Goal: Navigation & Orientation: Understand site structure

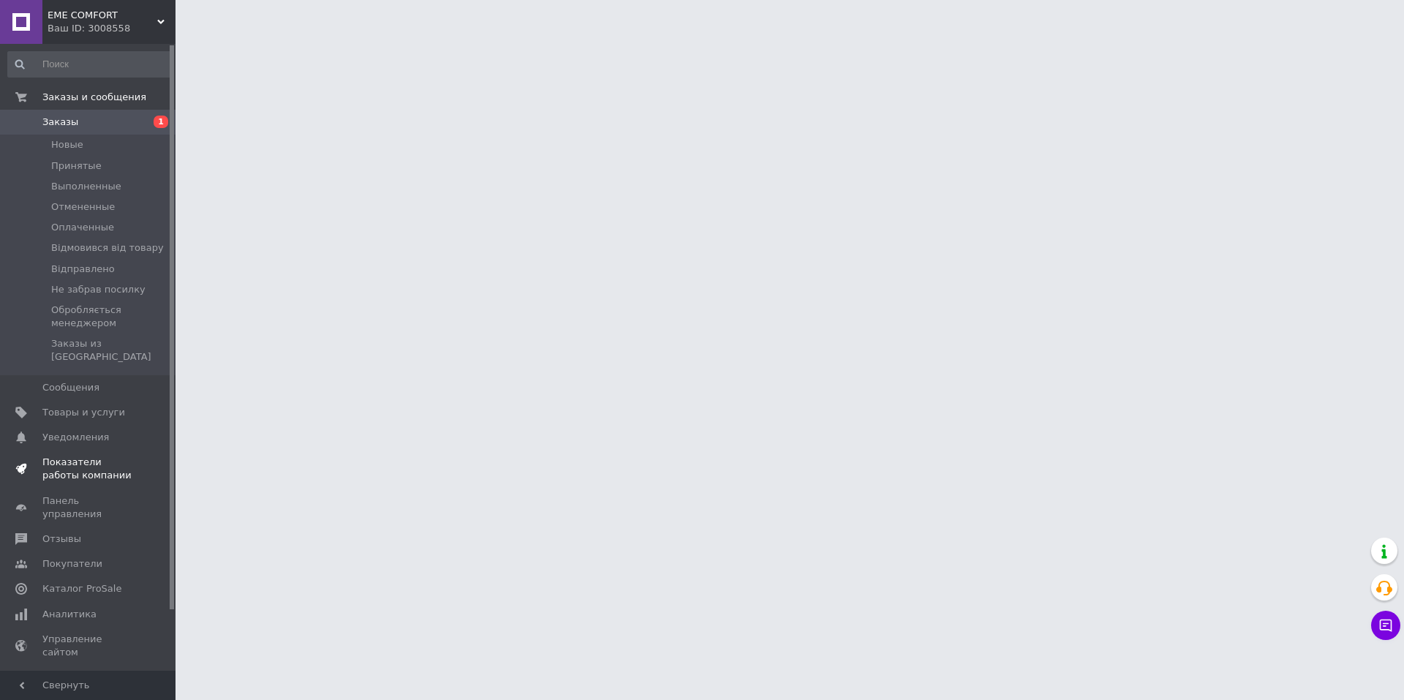
click at [87, 456] on span "Показатели работы компании" at bounding box center [88, 469] width 93 height 26
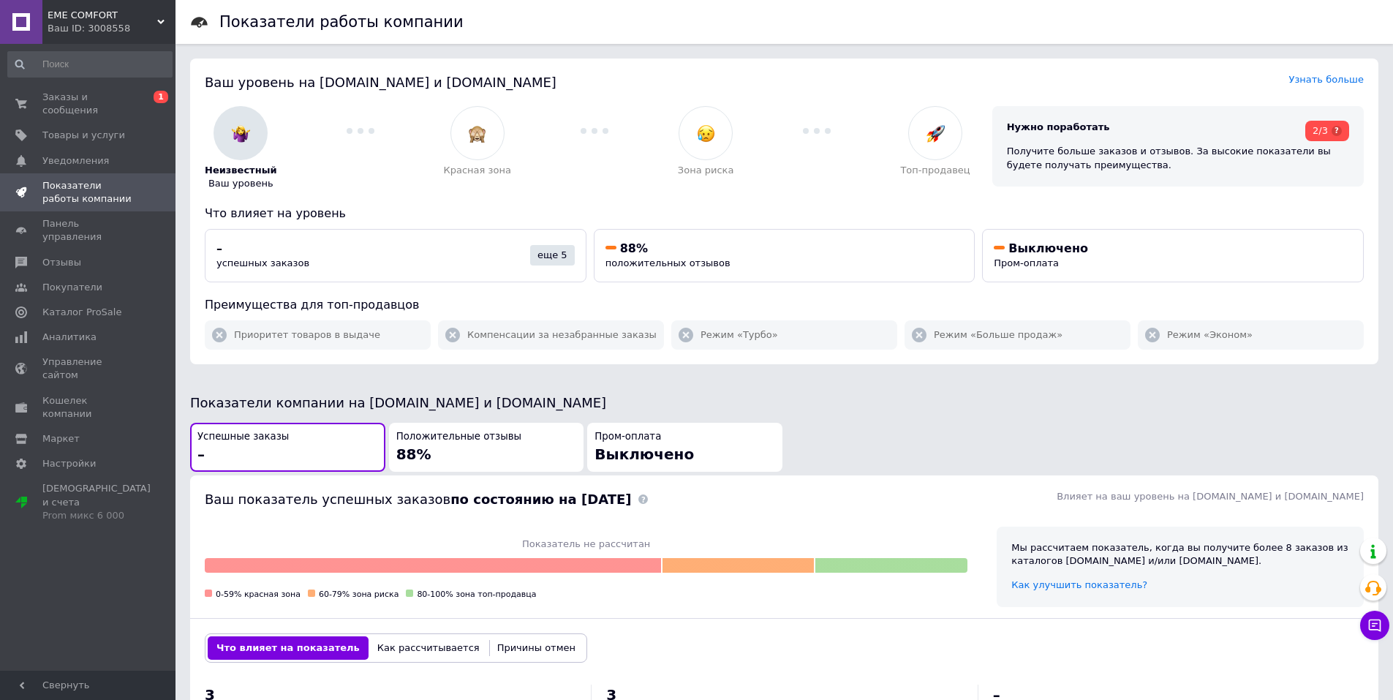
click at [72, 18] on span "EME COMFORT" at bounding box center [103, 15] width 110 height 13
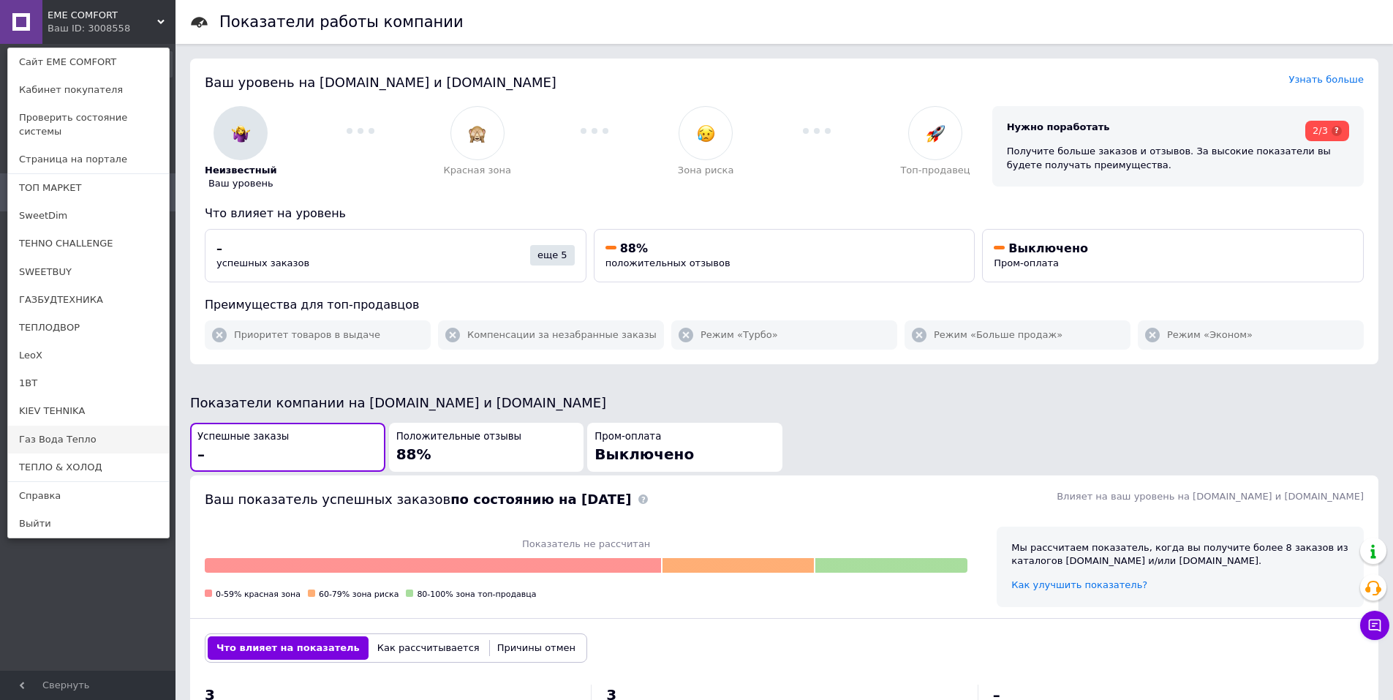
click at [59, 426] on link "Газ Вода Тепло" at bounding box center [88, 440] width 161 height 28
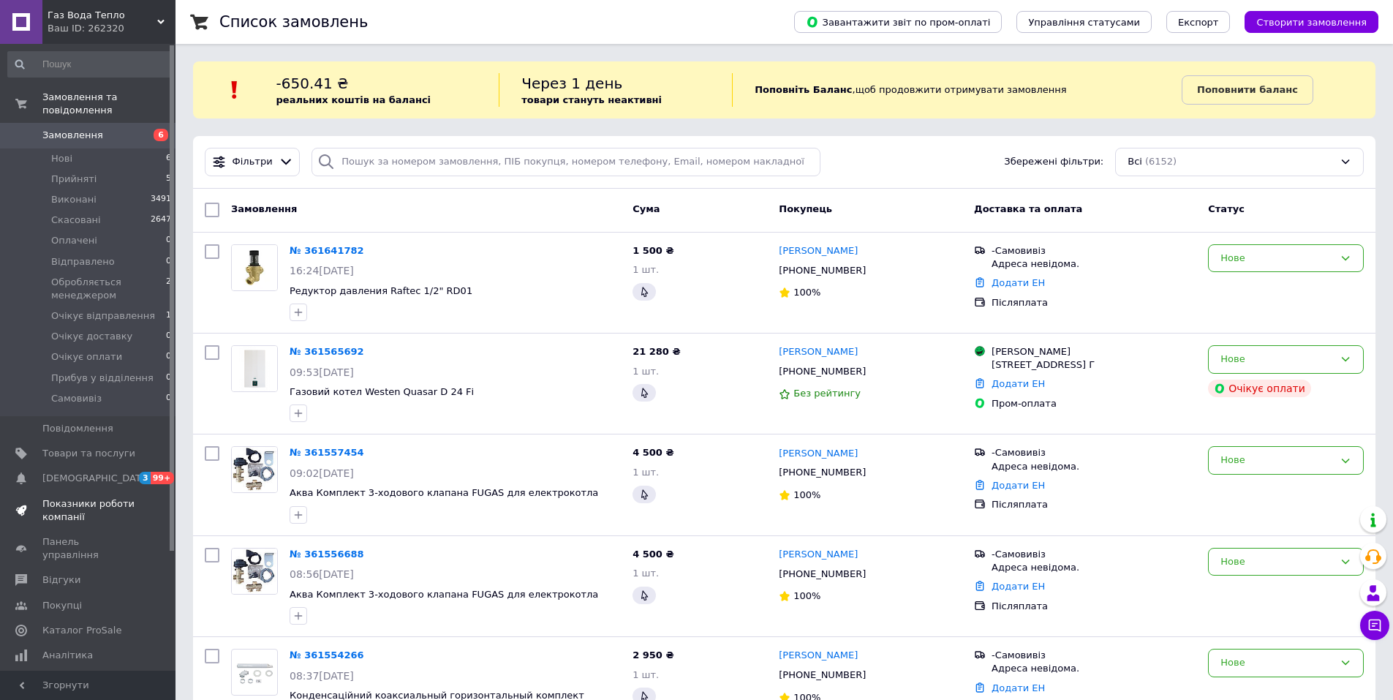
click at [83, 497] on span "Показники роботи компанії" at bounding box center [88, 510] width 93 height 26
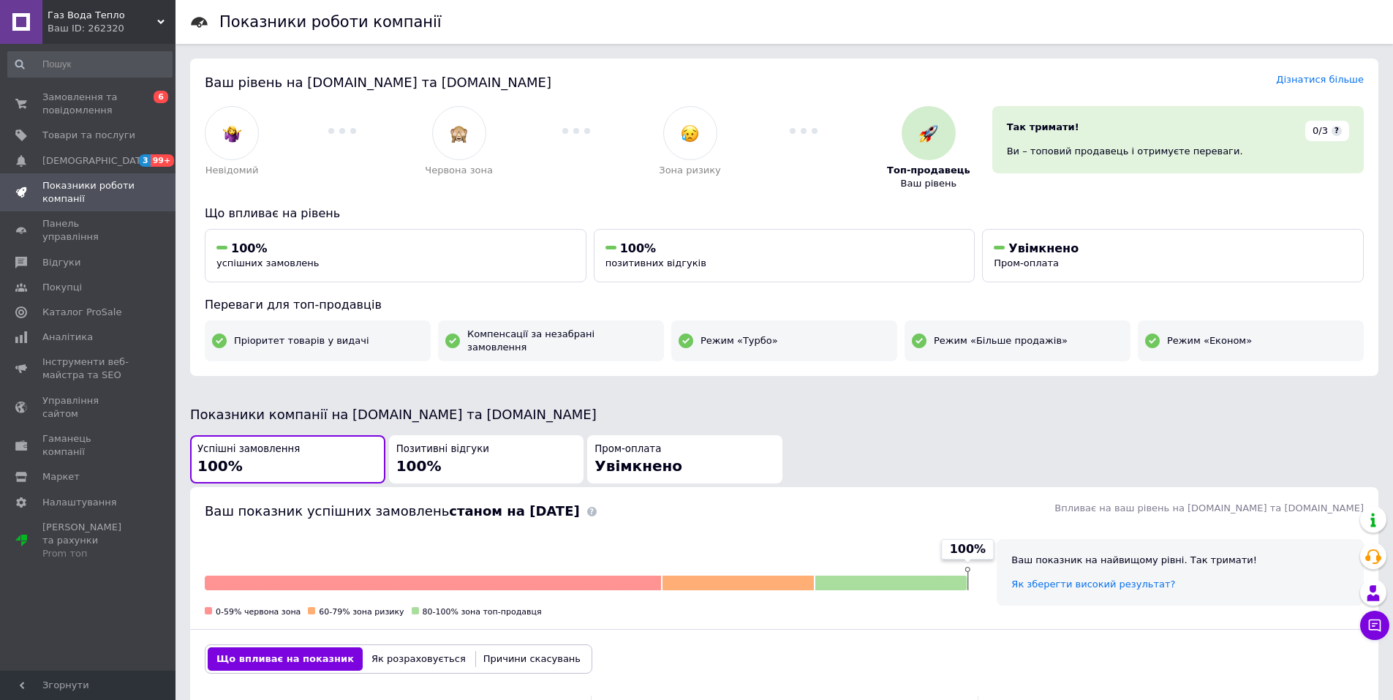
click at [122, 26] on div "Ваш ID: 262320" at bounding box center [112, 28] width 128 height 13
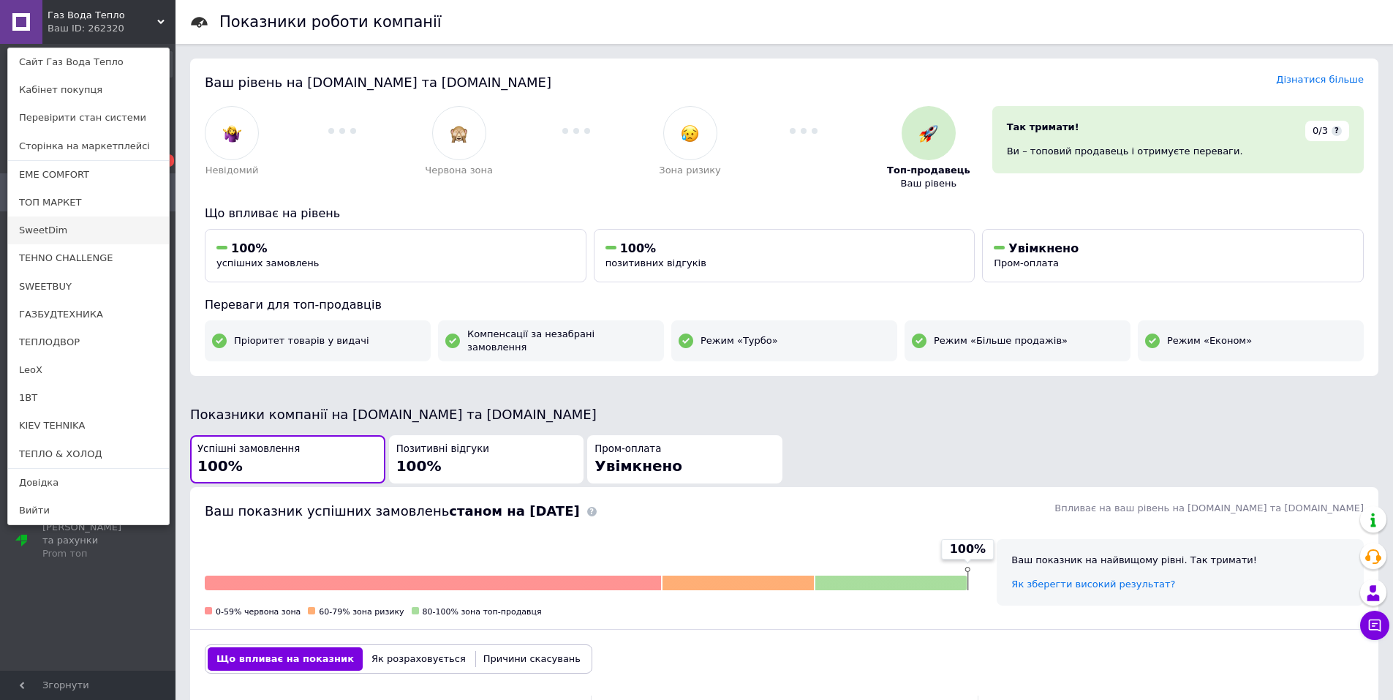
click at [54, 230] on link "SweetDim" at bounding box center [88, 231] width 161 height 28
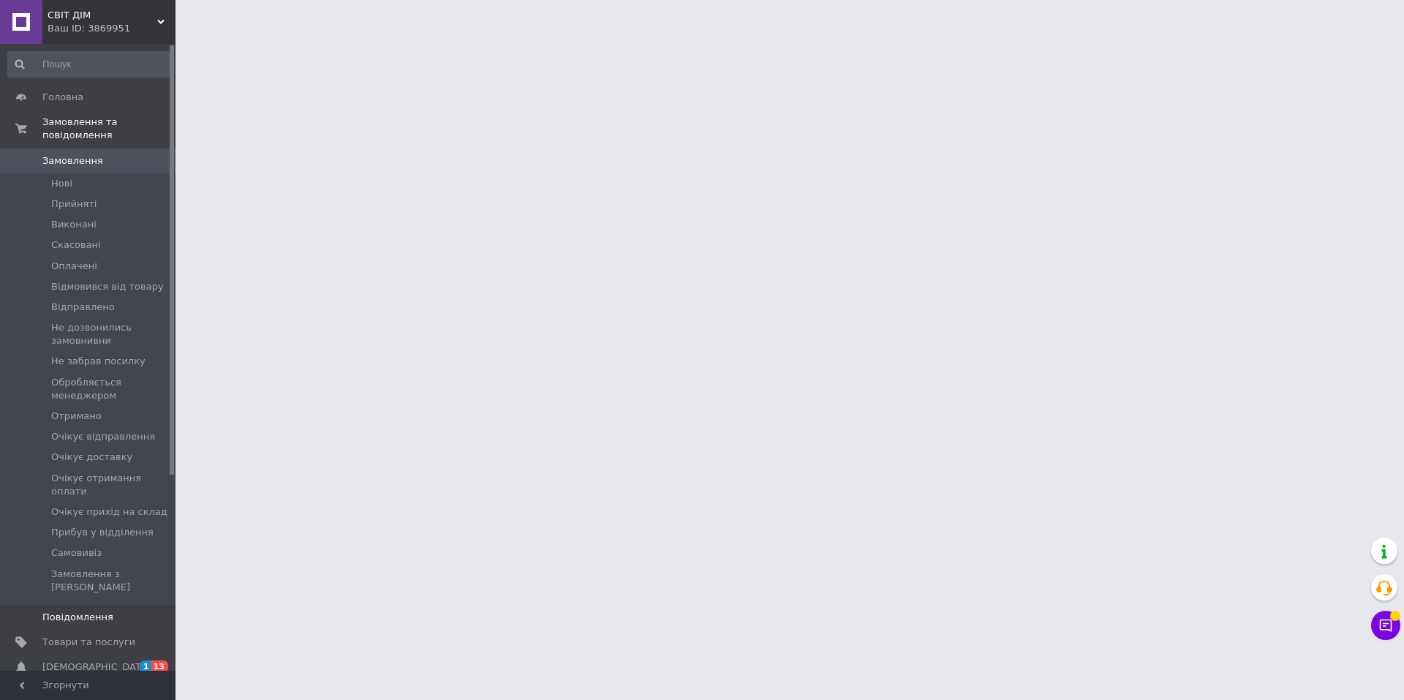
scroll to position [146, 0]
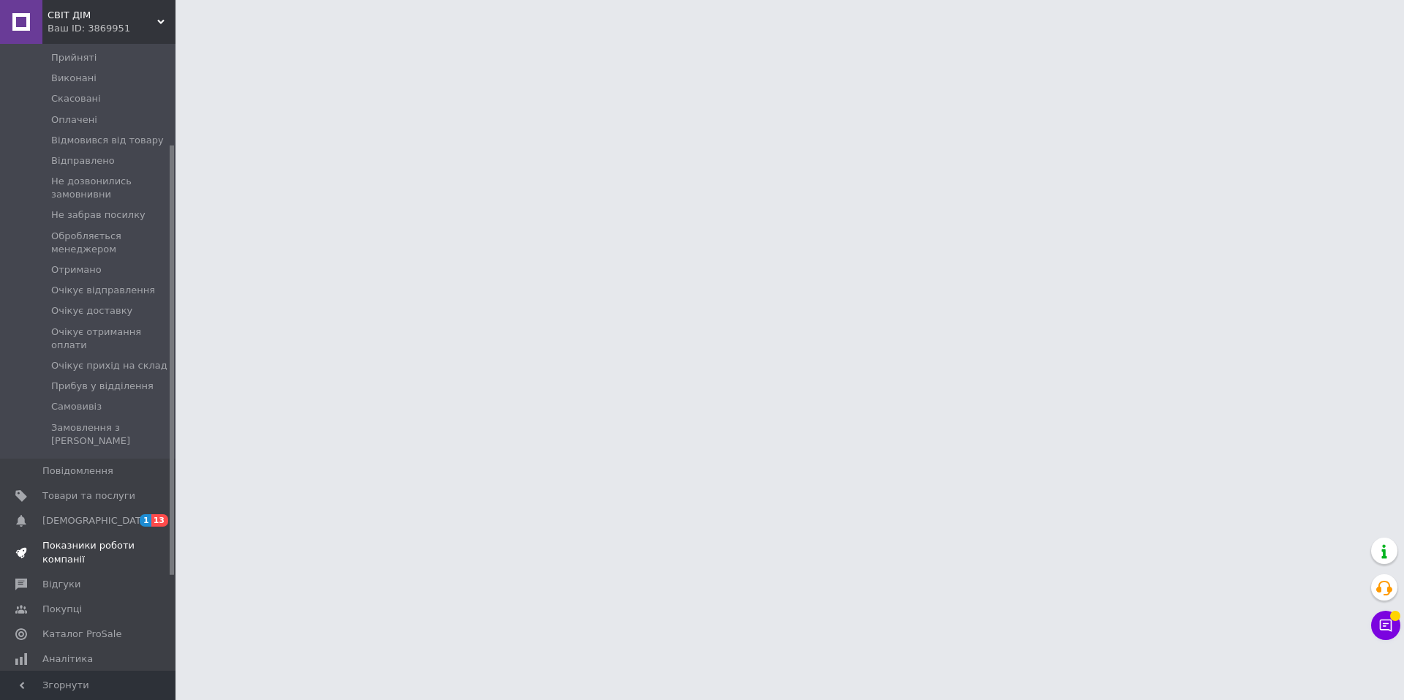
click at [91, 539] on span "Показники роботи компанії" at bounding box center [88, 552] width 93 height 26
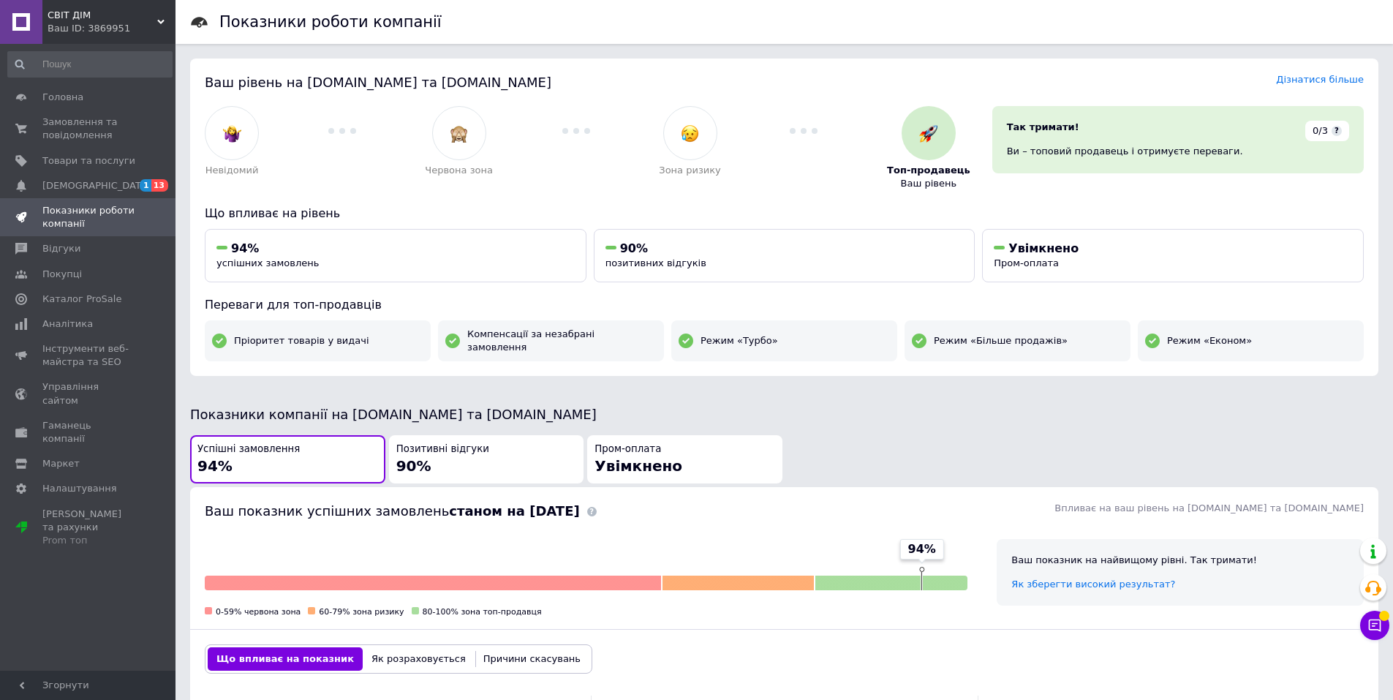
click at [109, 22] on div "Ваш ID: 3869951" at bounding box center [112, 28] width 128 height 13
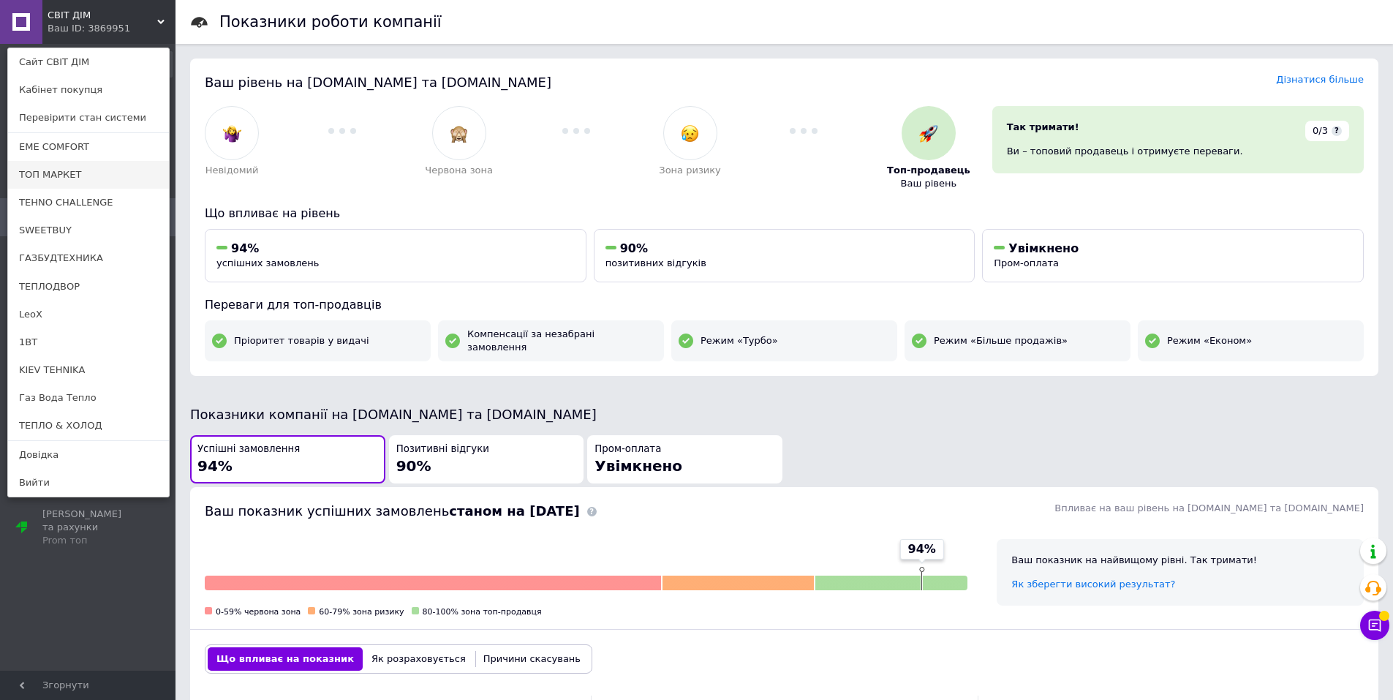
click at [55, 172] on link "ТОП МАРКЕТ" at bounding box center [88, 175] width 161 height 28
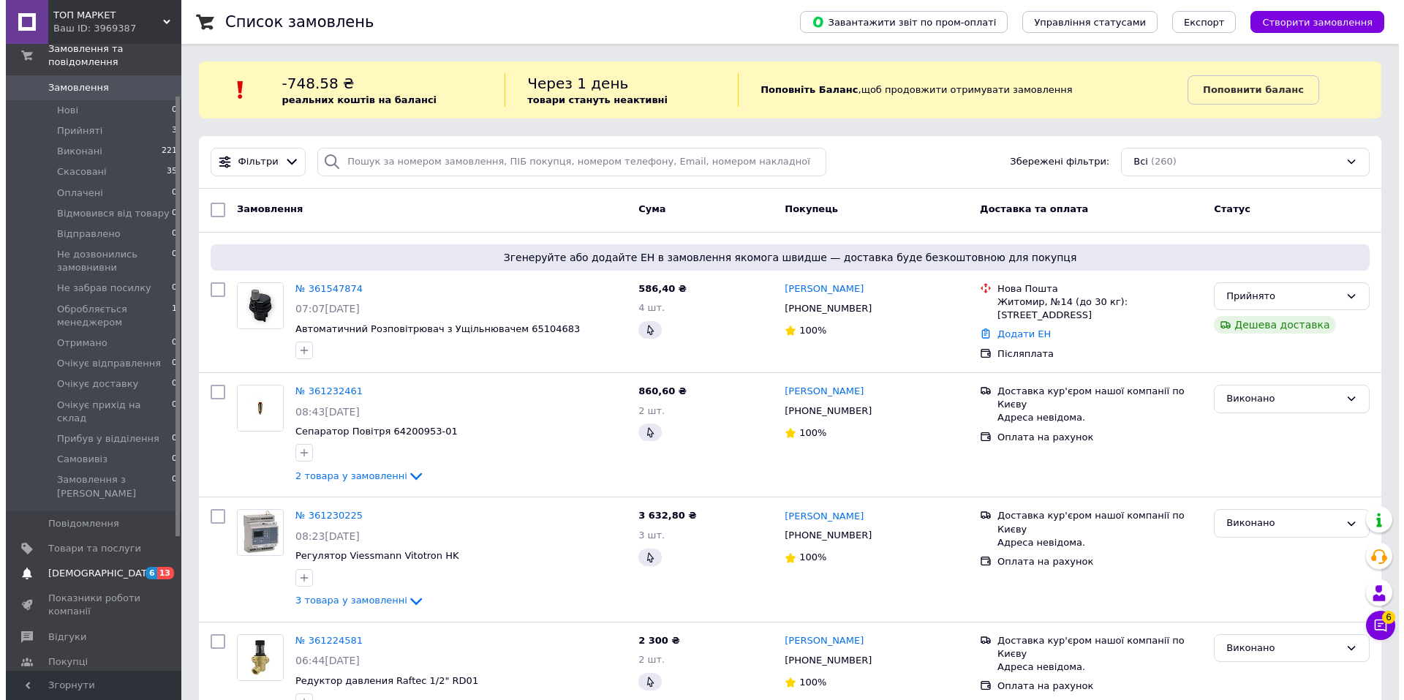
scroll to position [219, 0]
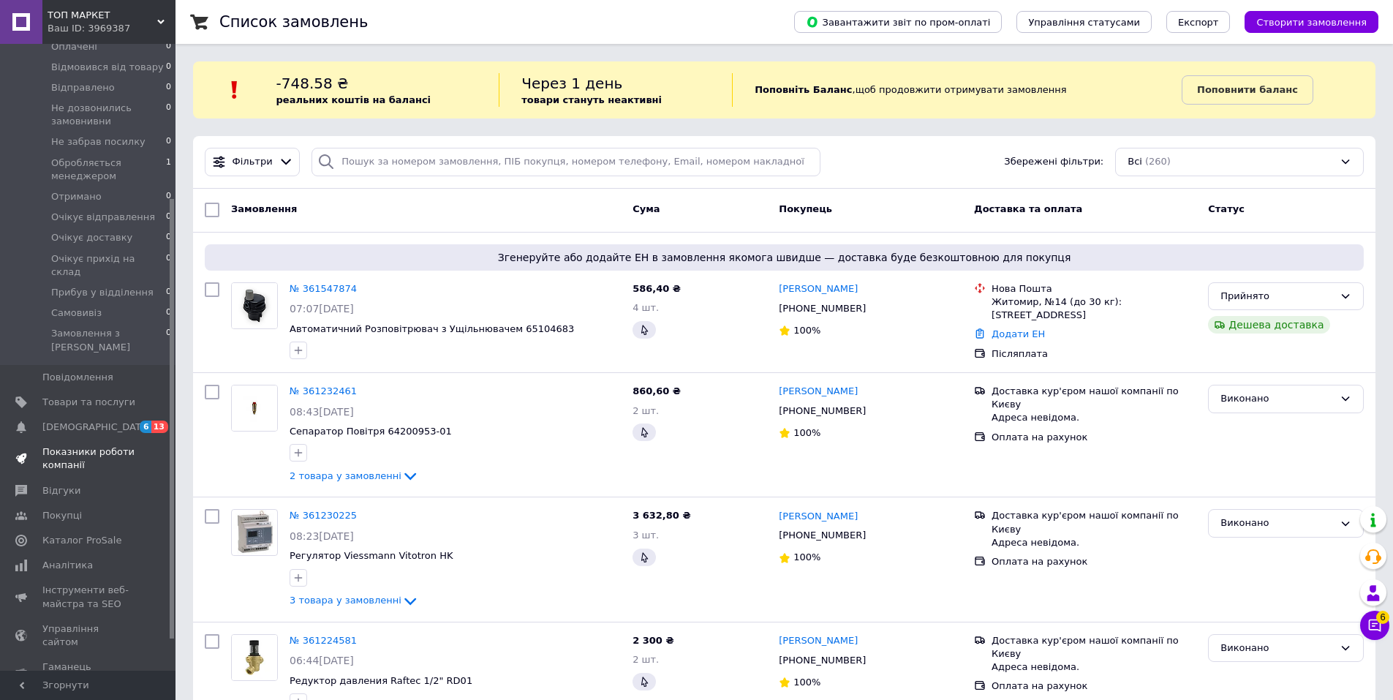
click at [74, 445] on span "Показники роботи компанії" at bounding box center [88, 458] width 93 height 26
